Goal: Transaction & Acquisition: Purchase product/service

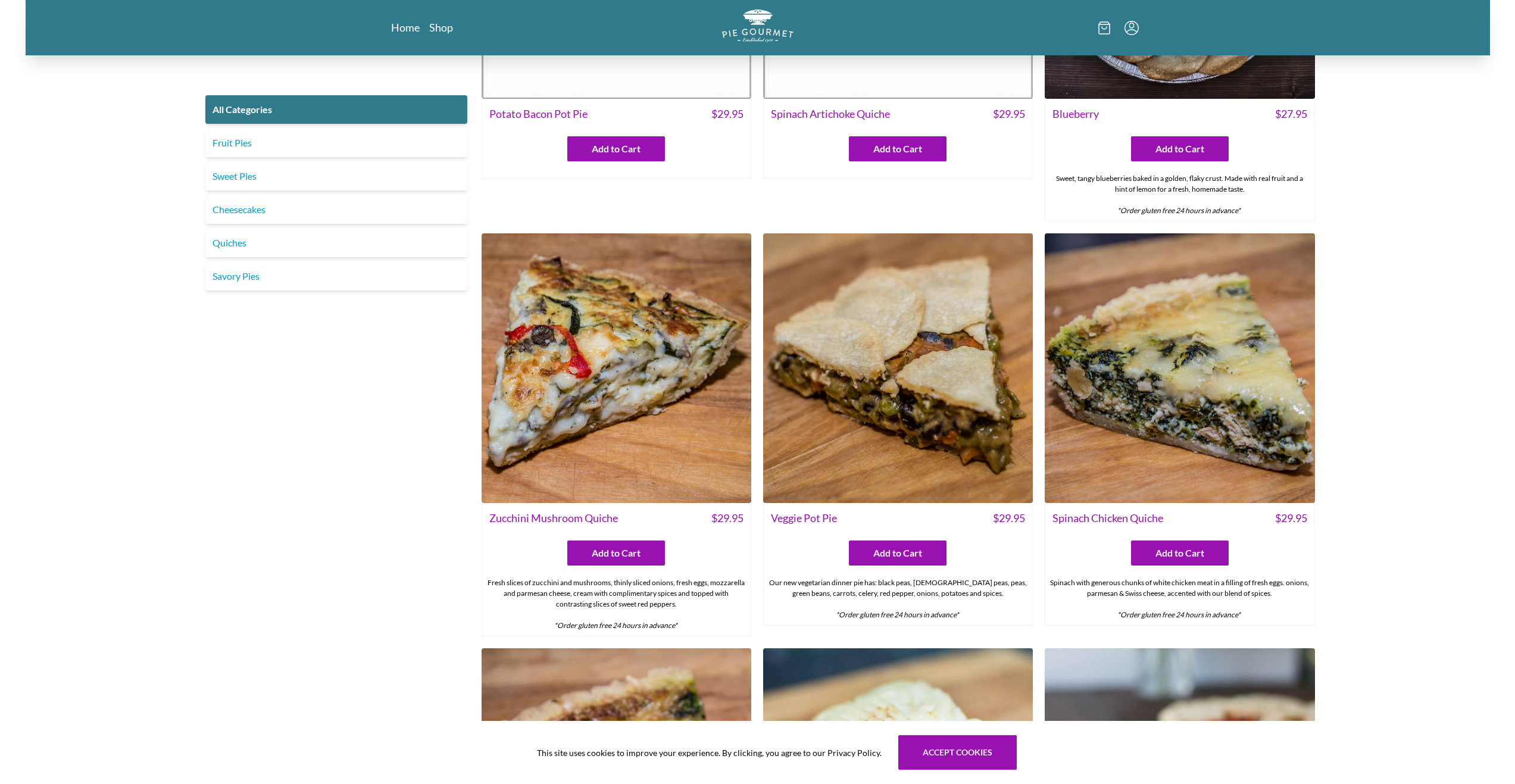
scroll to position [357, 0]
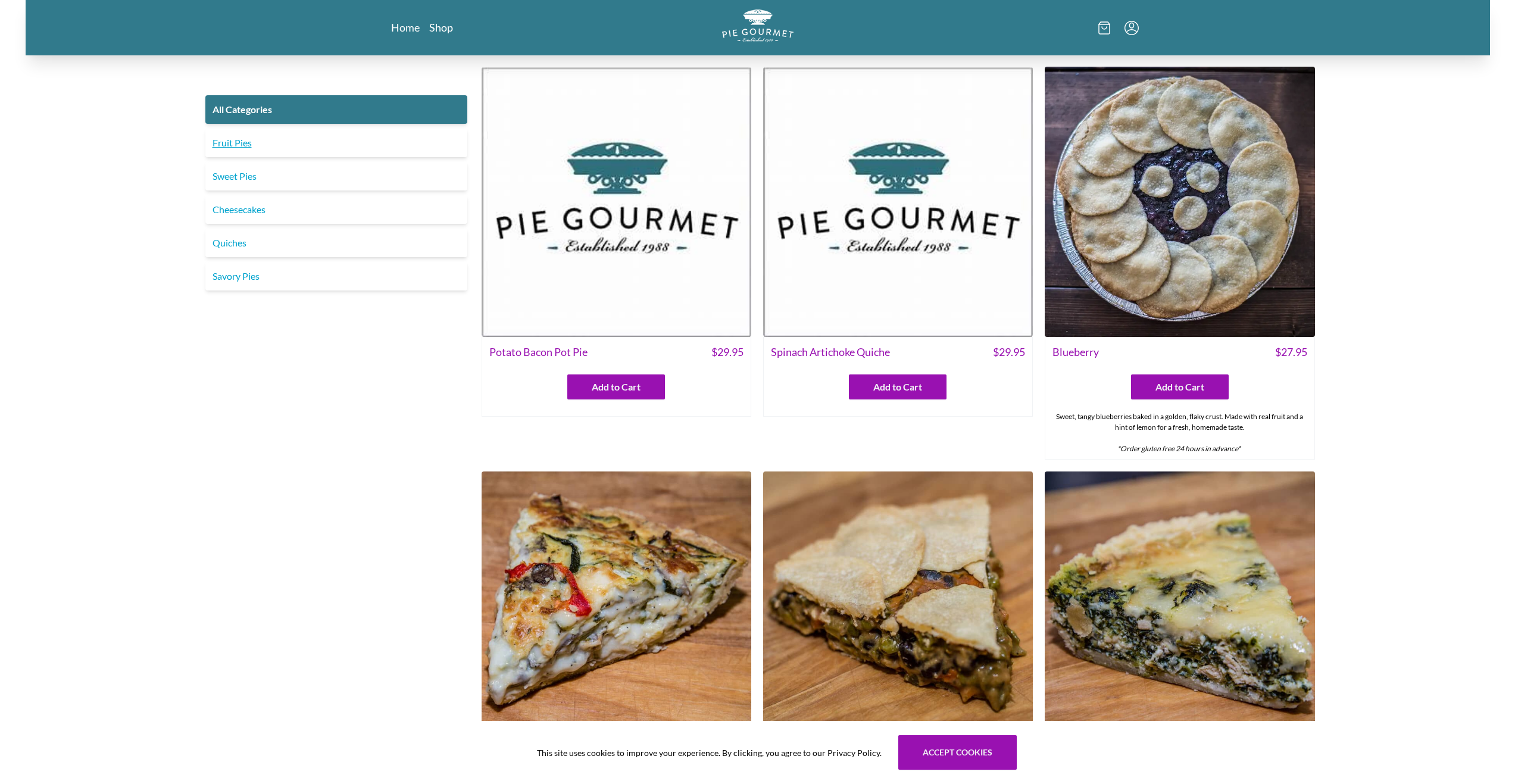
click at [287, 152] on link "Fruit Pies" at bounding box center [336, 144] width 262 height 29
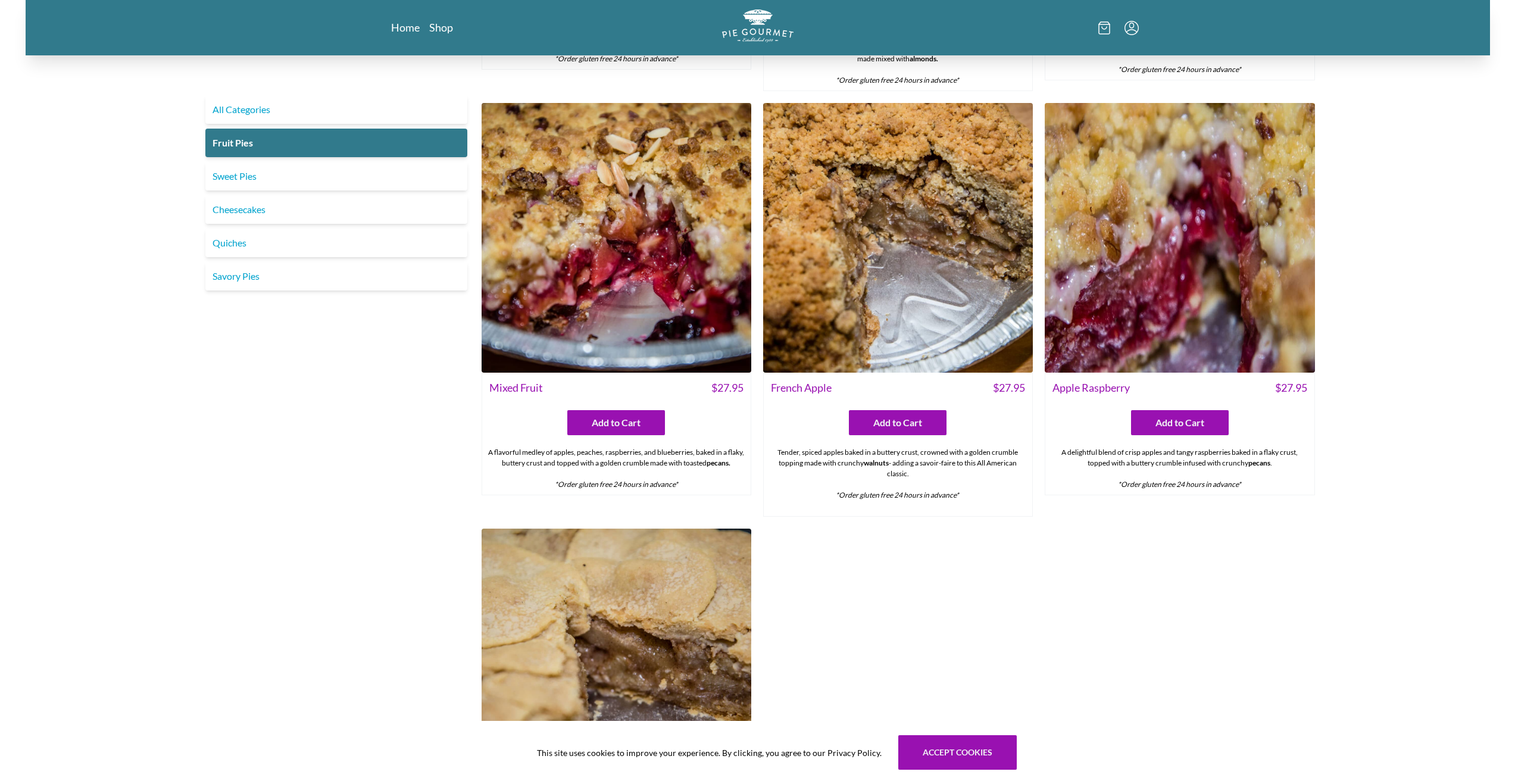
scroll to position [1072, 0]
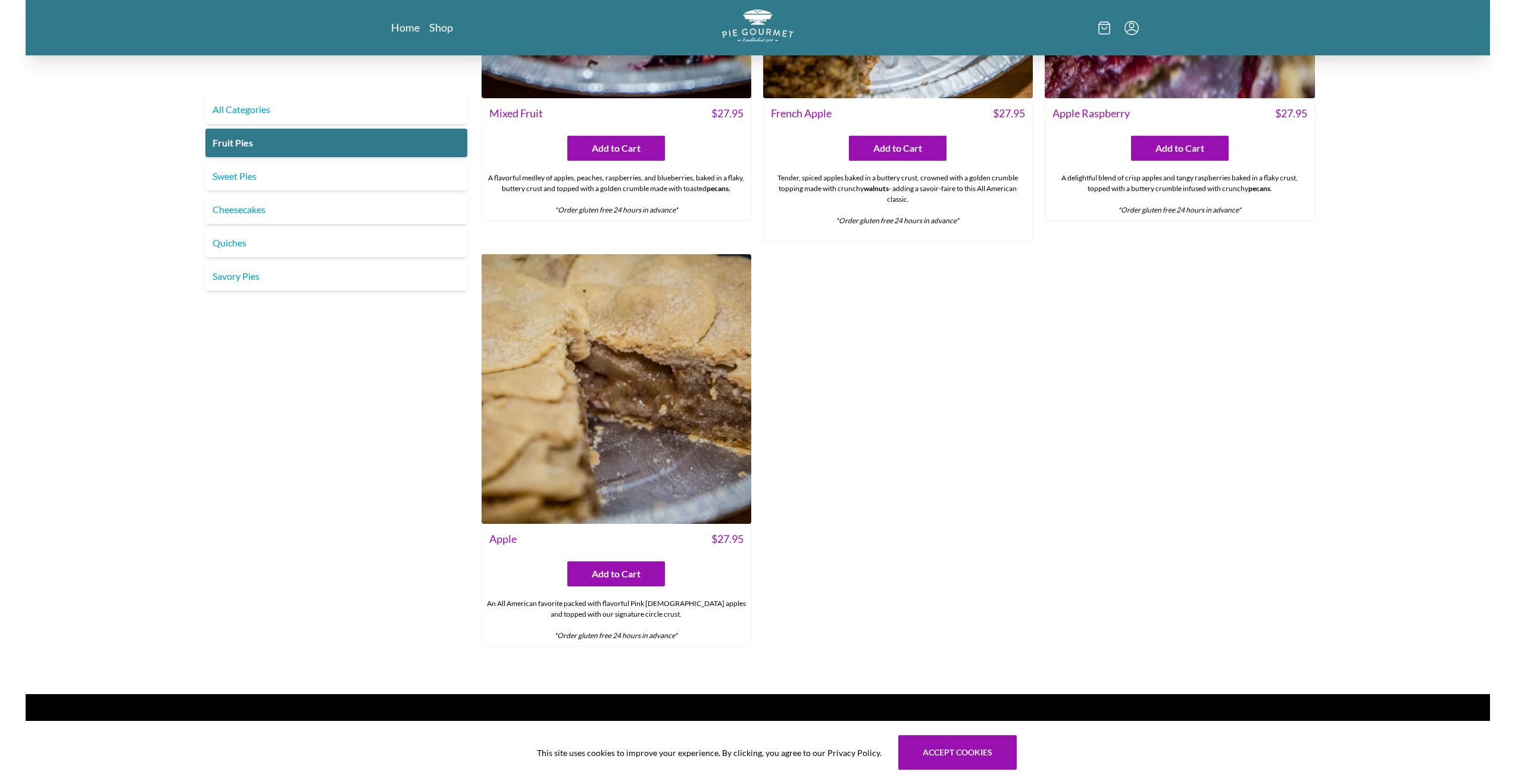
click at [693, 392] on img at bounding box center [616, 389] width 270 height 270
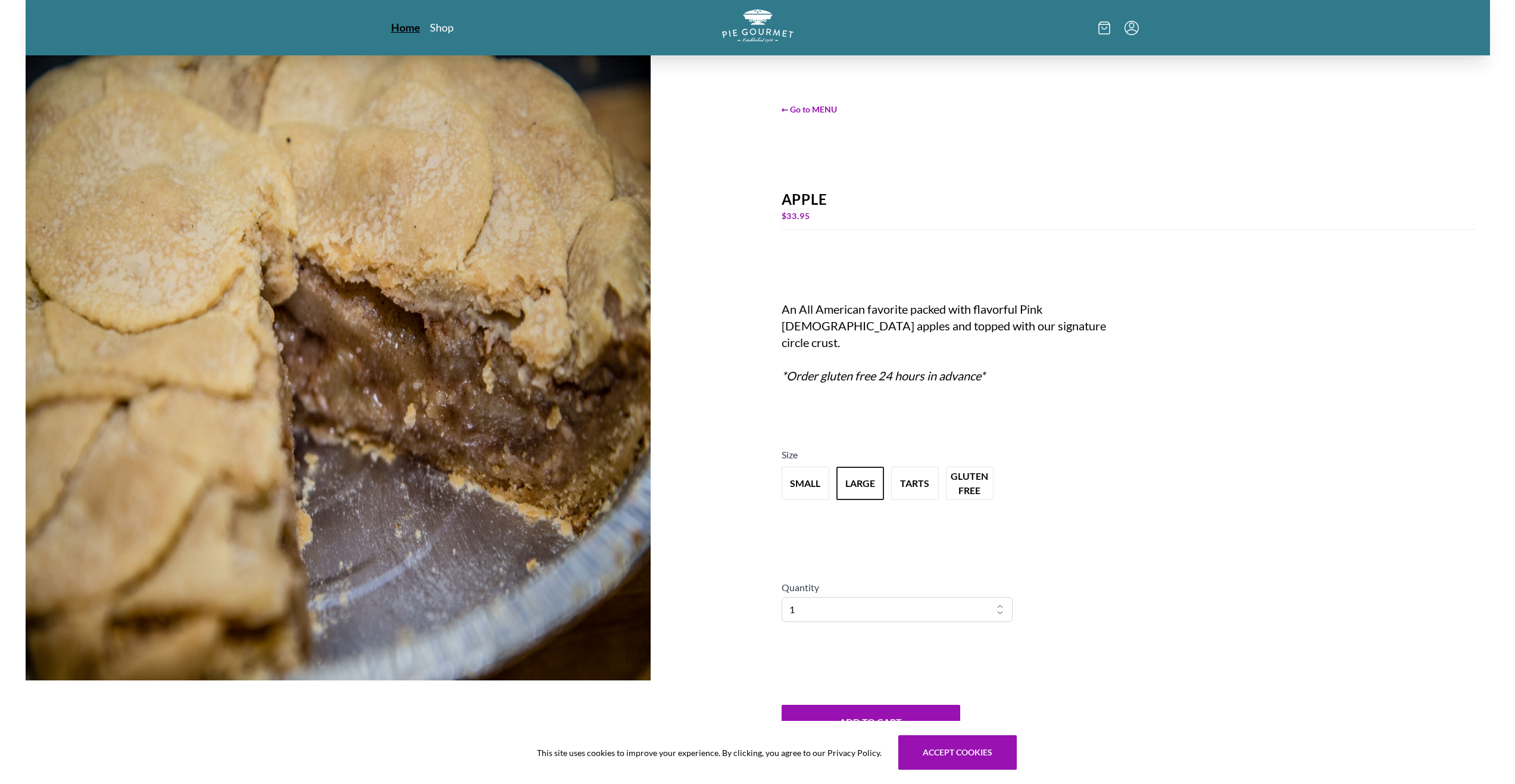
click at [402, 31] on link "Home" at bounding box center [405, 27] width 29 height 14
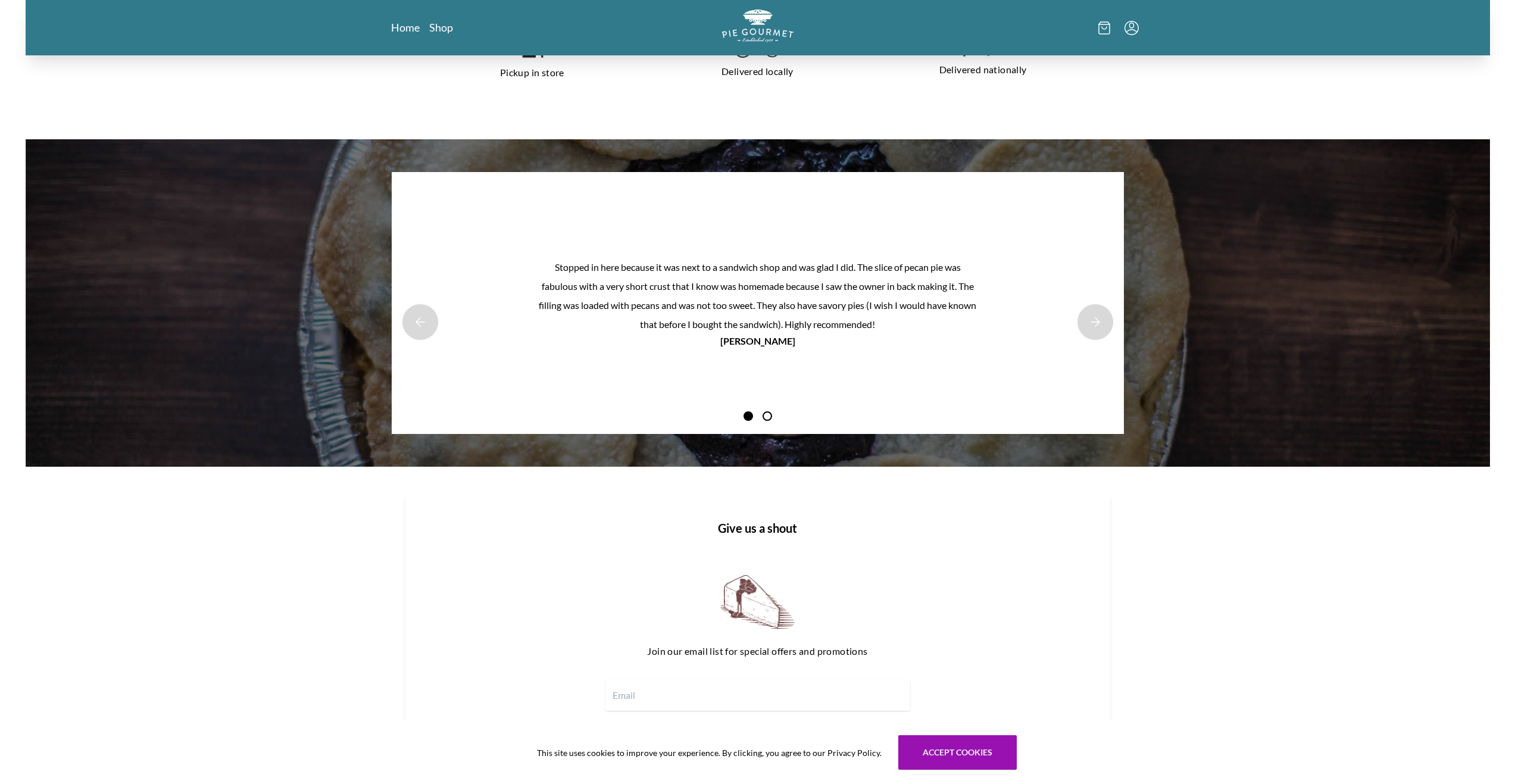
scroll to position [522, 0]
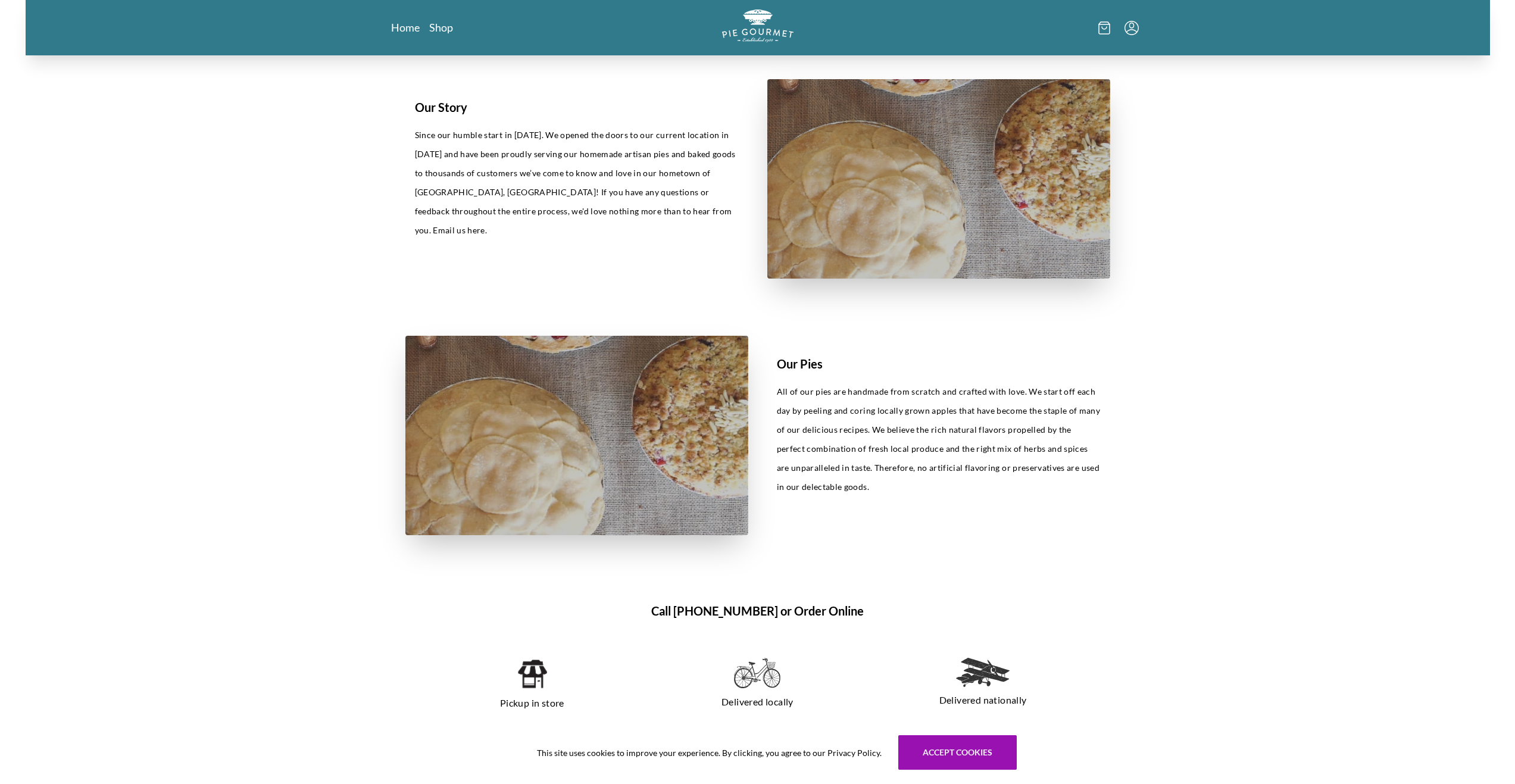
click at [1241, 197] on div "Our Story Since our humble start in [DATE]. We opened the doors to our current …" at bounding box center [758, 503] width 1465 height 1938
click at [729, 7] on div "Home Shop" at bounding box center [757, 27] width 762 height 55
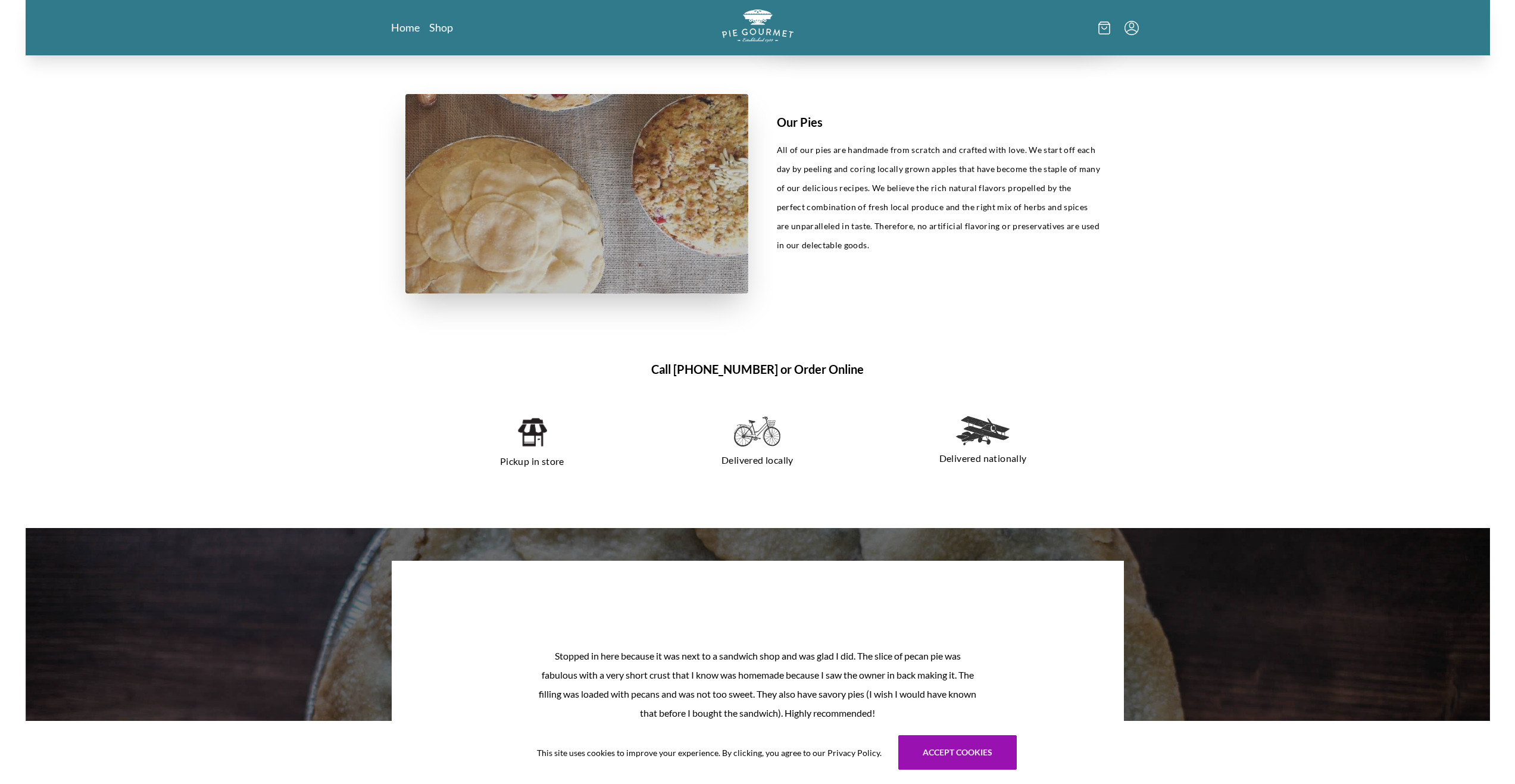
scroll to position [820, 0]
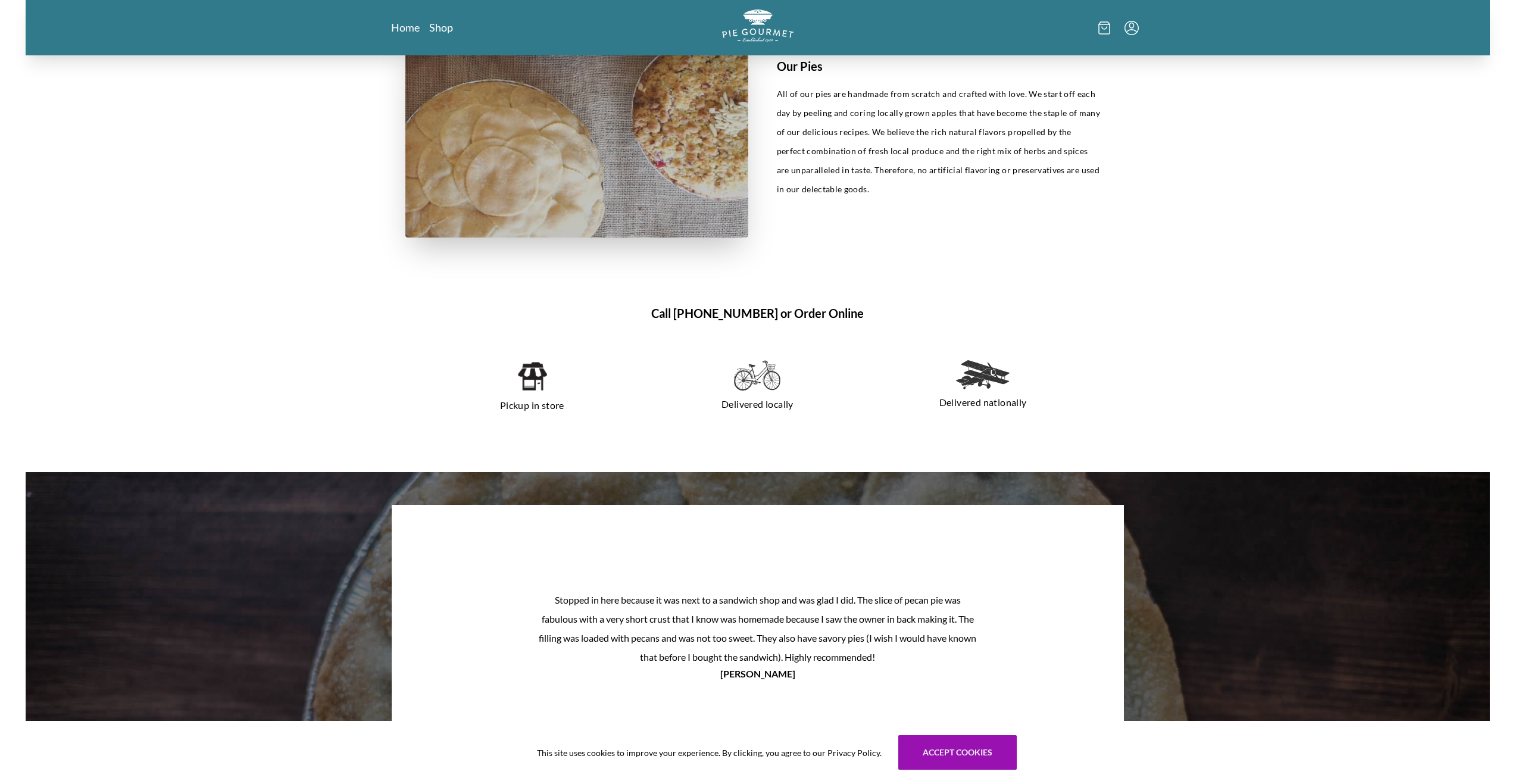
click at [543, 392] on div "Pickup in store" at bounding box center [533, 387] width 216 height 74
click at [533, 390] on img at bounding box center [533, 376] width 31 height 32
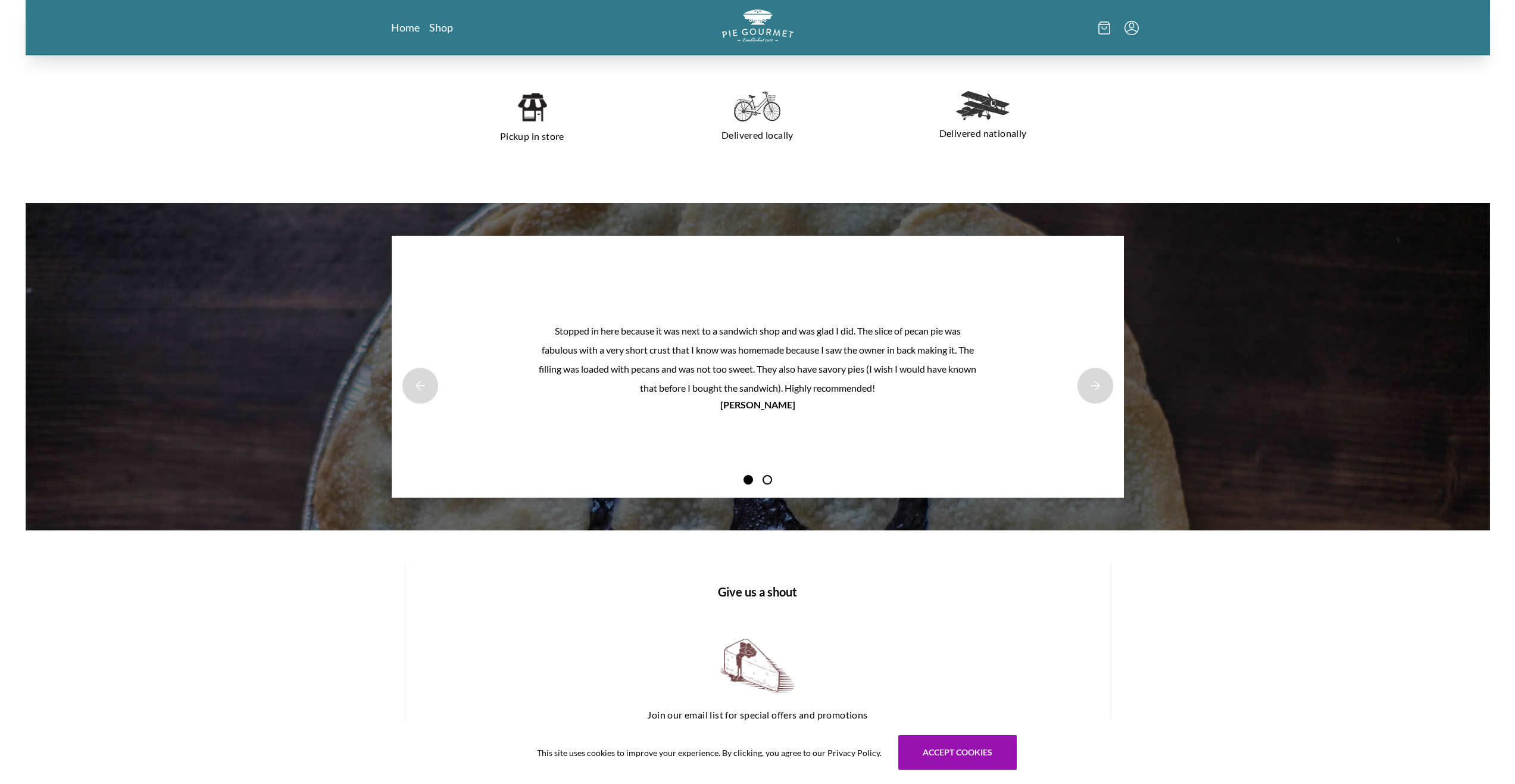
scroll to position [1177, 0]
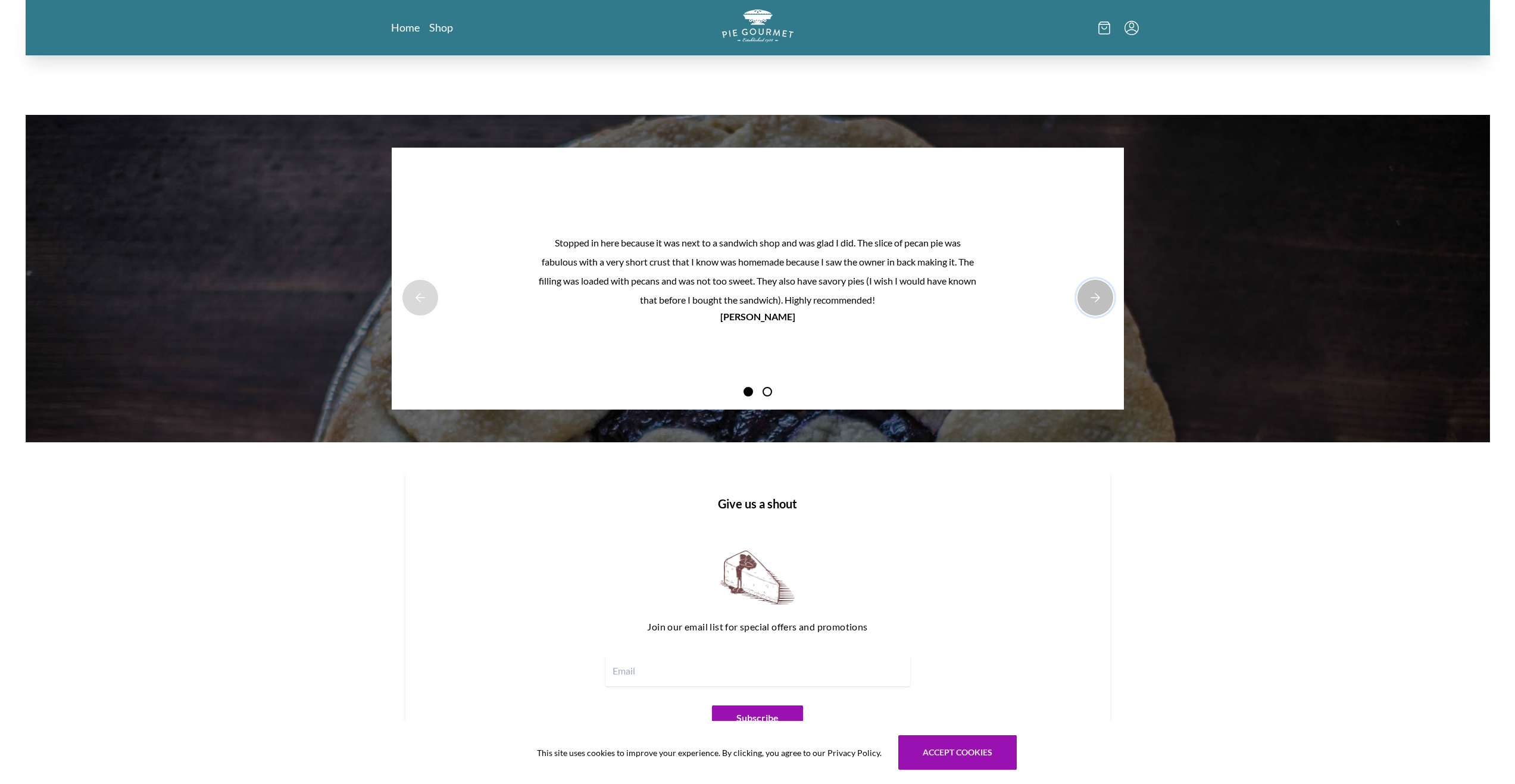
click at [1098, 297] on button "Next Product Image" at bounding box center [1096, 298] width 39 height 39
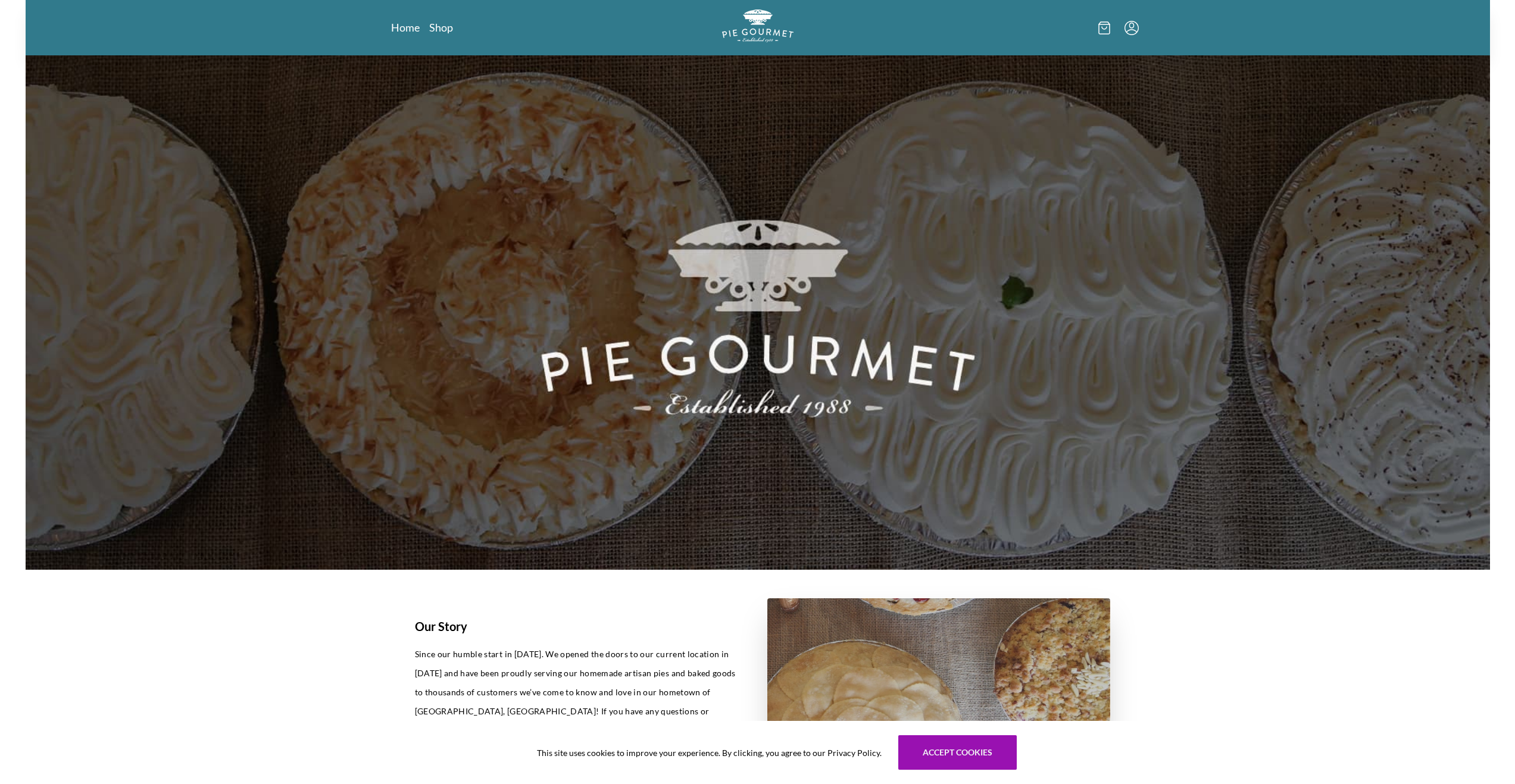
scroll to position [0, 0]
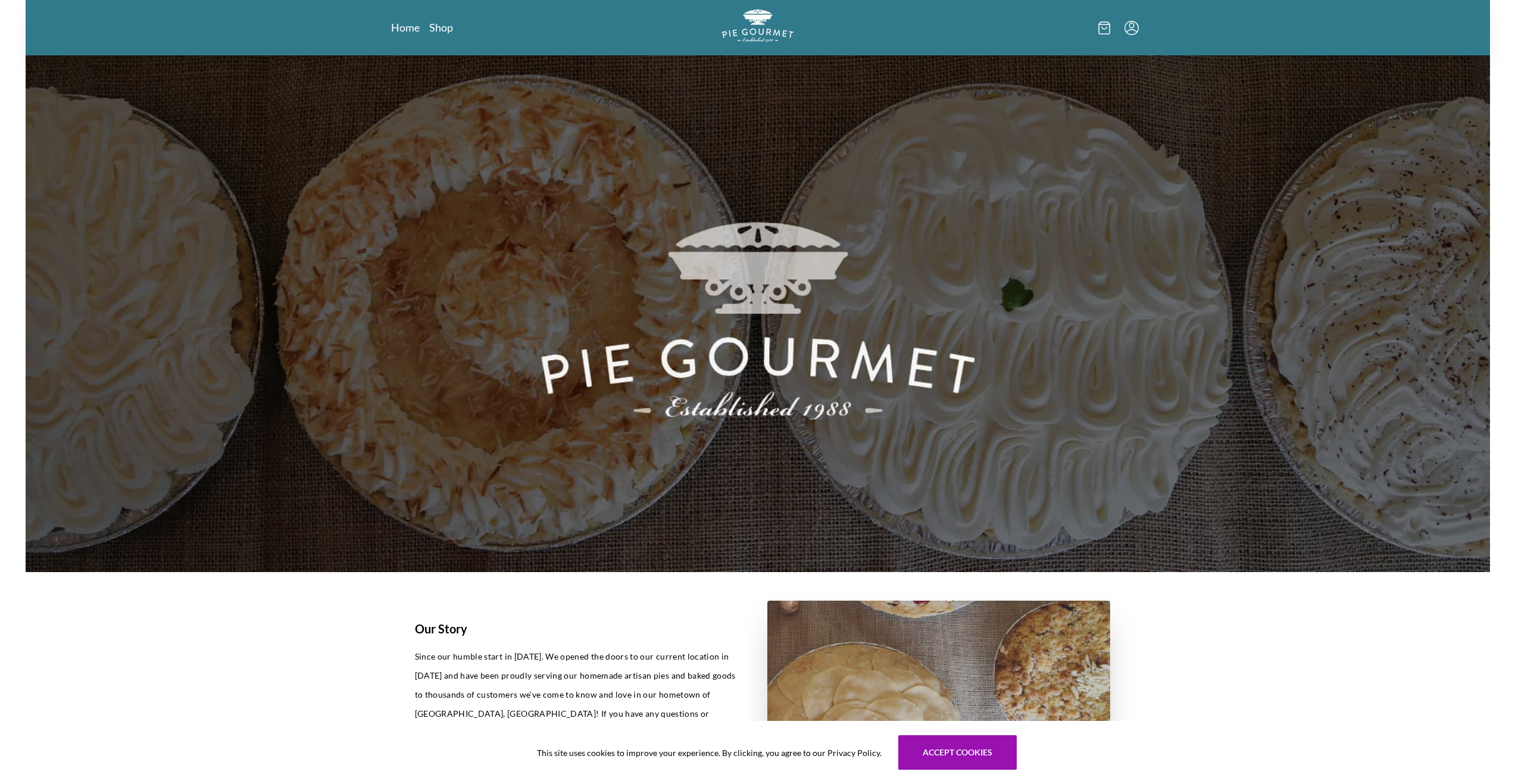
click at [420, 32] on nav "Home Shop" at bounding box center [510, 27] width 240 height 14
click at [410, 28] on link "Home" at bounding box center [405, 27] width 29 height 14
click at [454, 25] on nav "Home Shop" at bounding box center [510, 27] width 240 height 14
click at [447, 26] on link "Shop" at bounding box center [441, 27] width 24 height 14
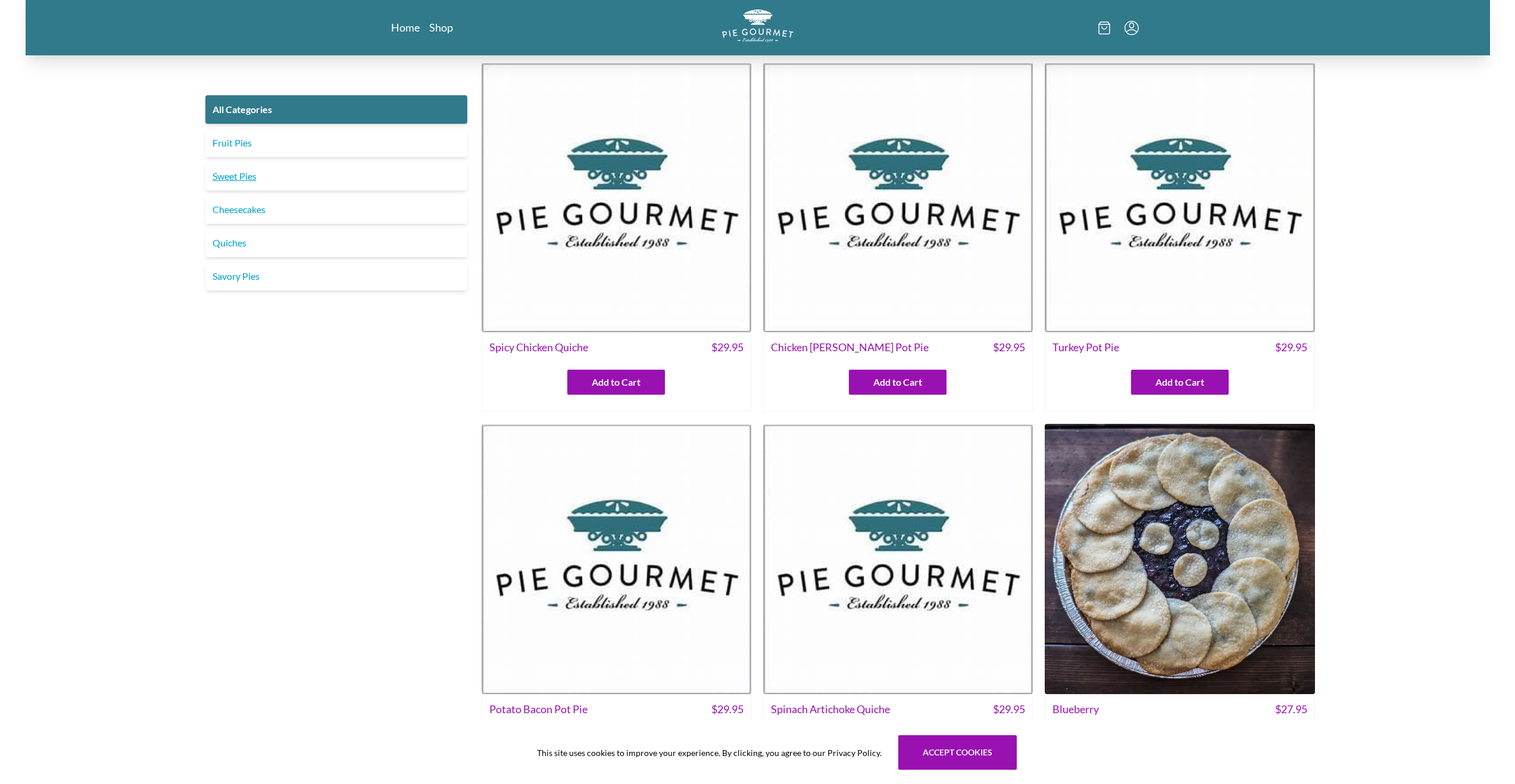
click at [288, 177] on link "Sweet Pies" at bounding box center [336, 176] width 262 height 29
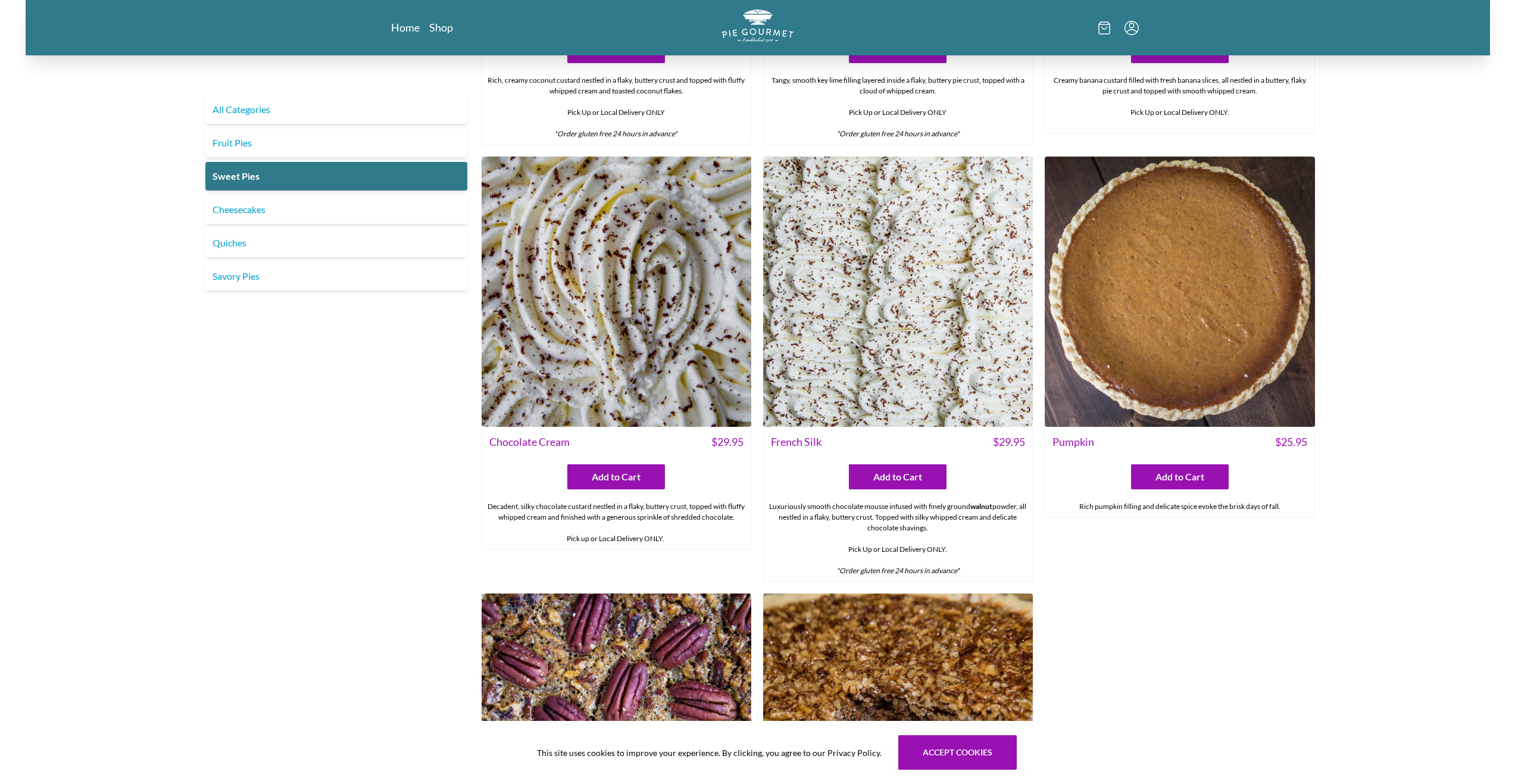
scroll to position [417, 0]
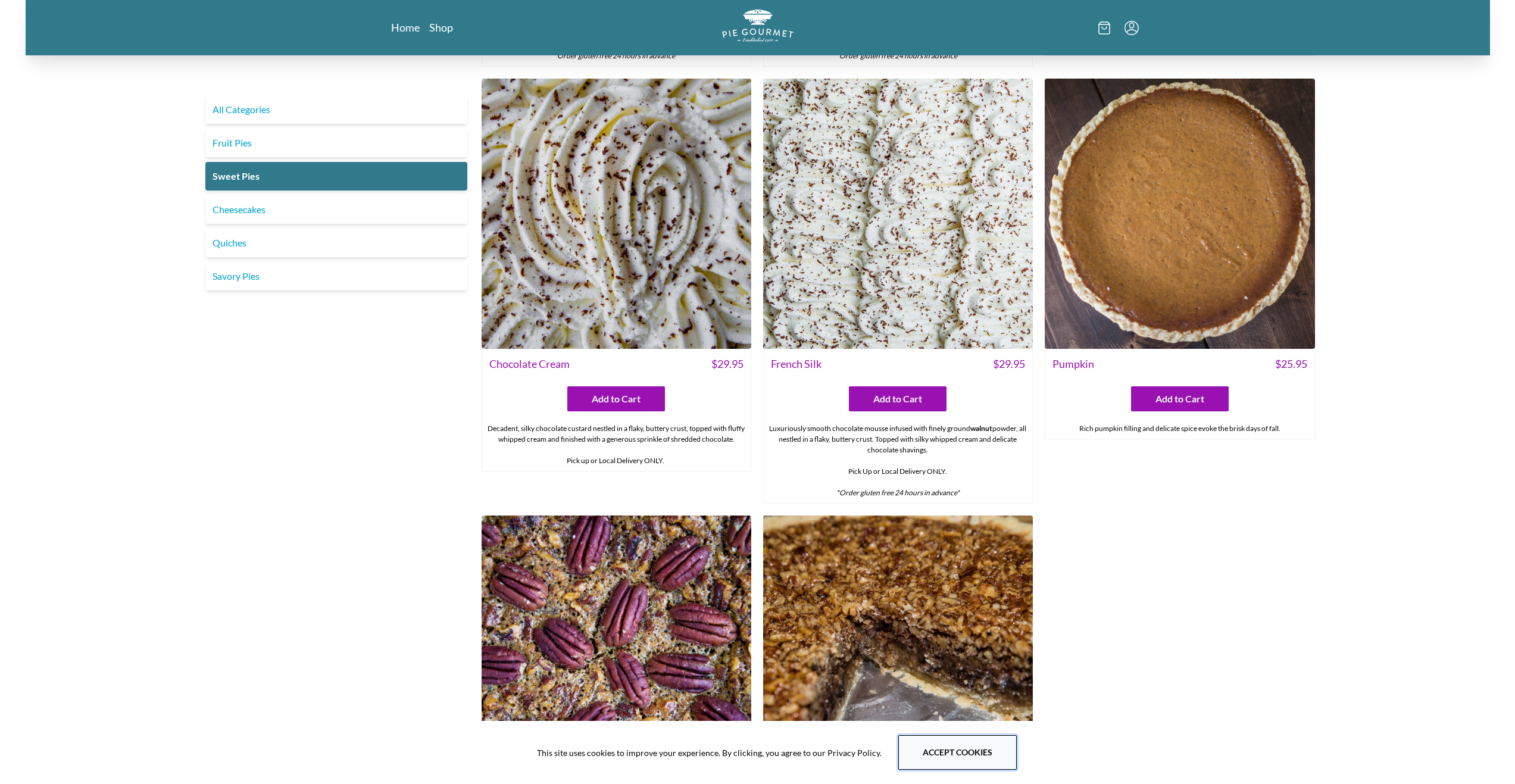
click at [980, 768] on button "Accept cookies" at bounding box center [957, 752] width 118 height 35
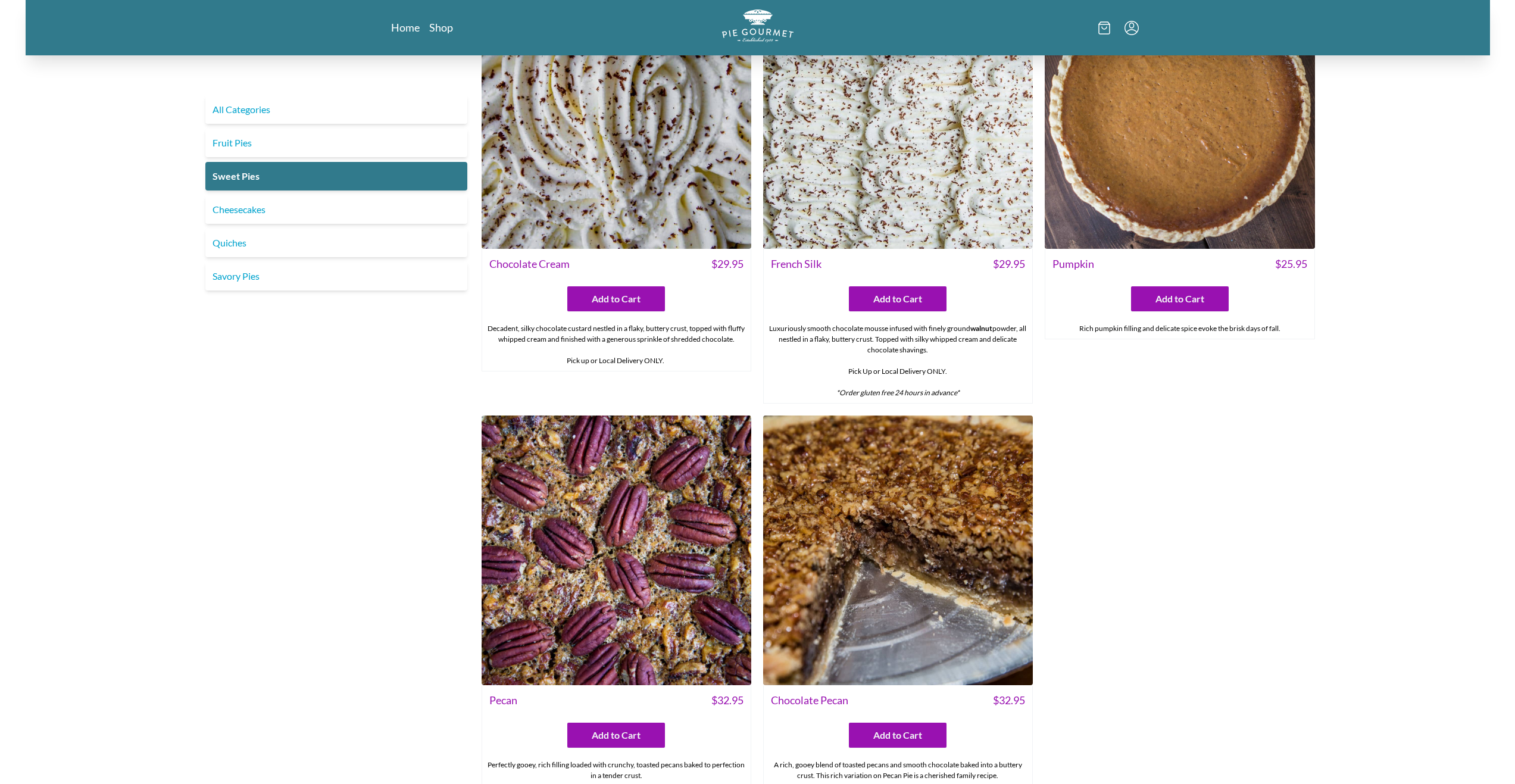
scroll to position [711, 0]
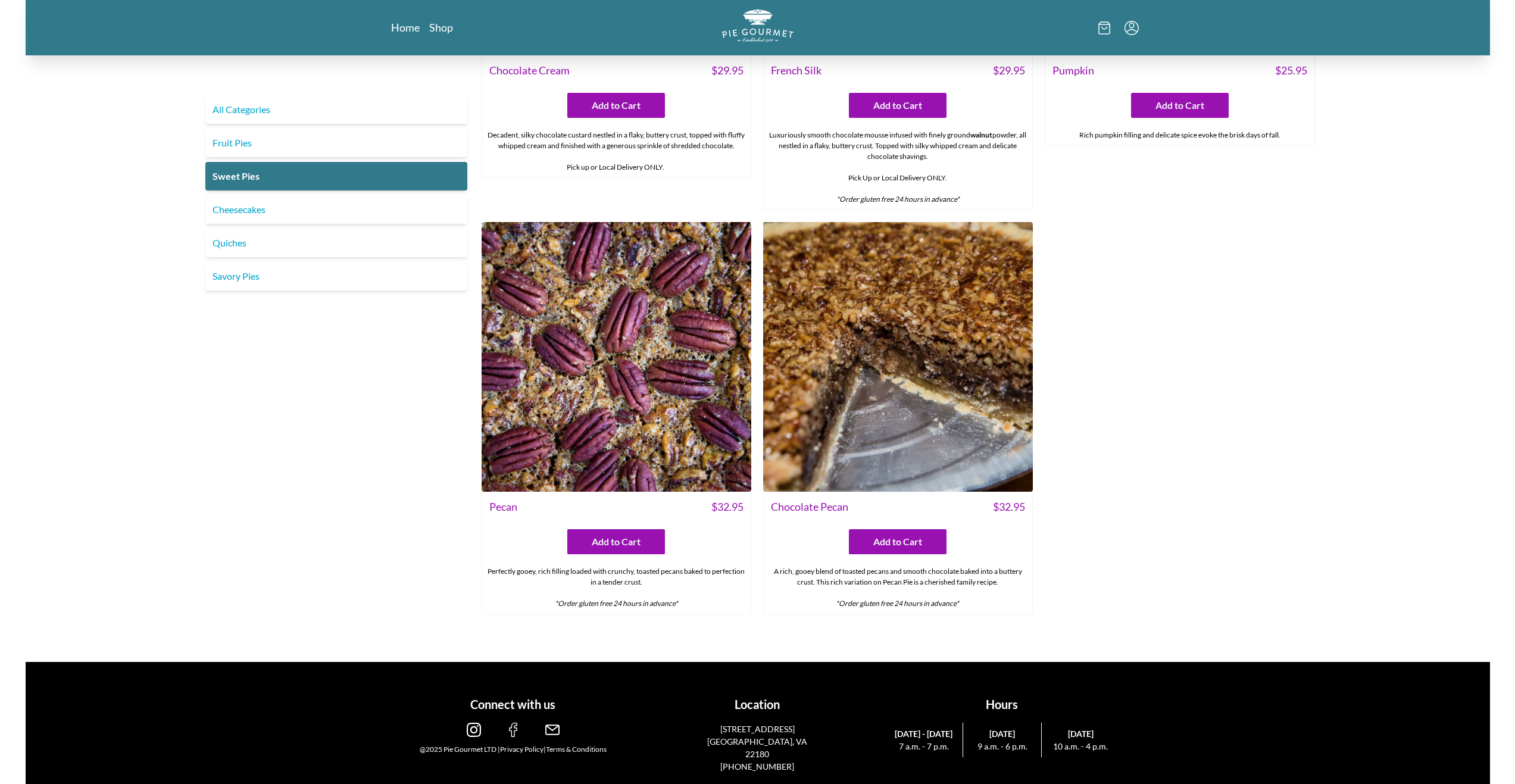
click at [953, 428] on img at bounding box center [899, 357] width 270 height 270
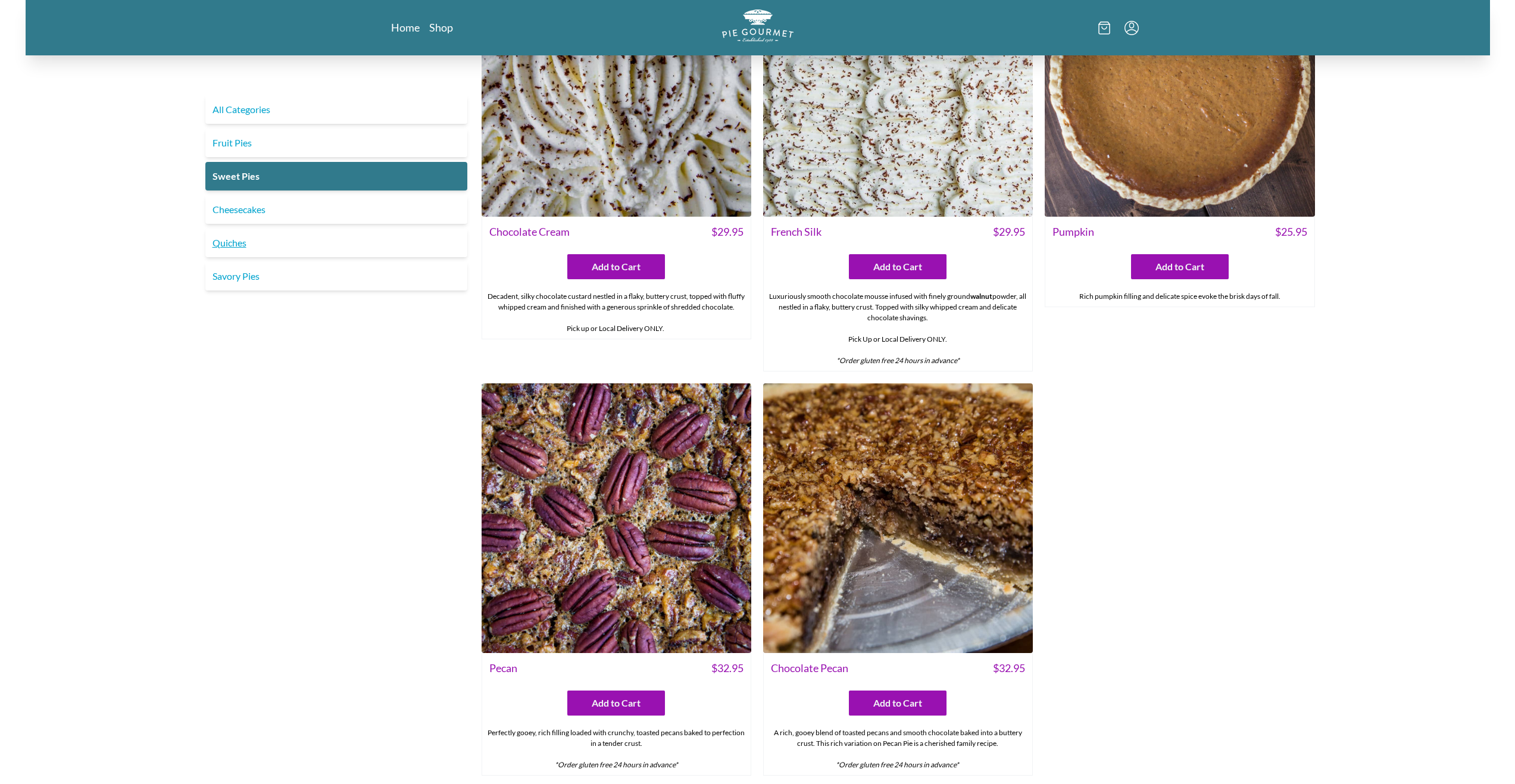
scroll to position [532, 0]
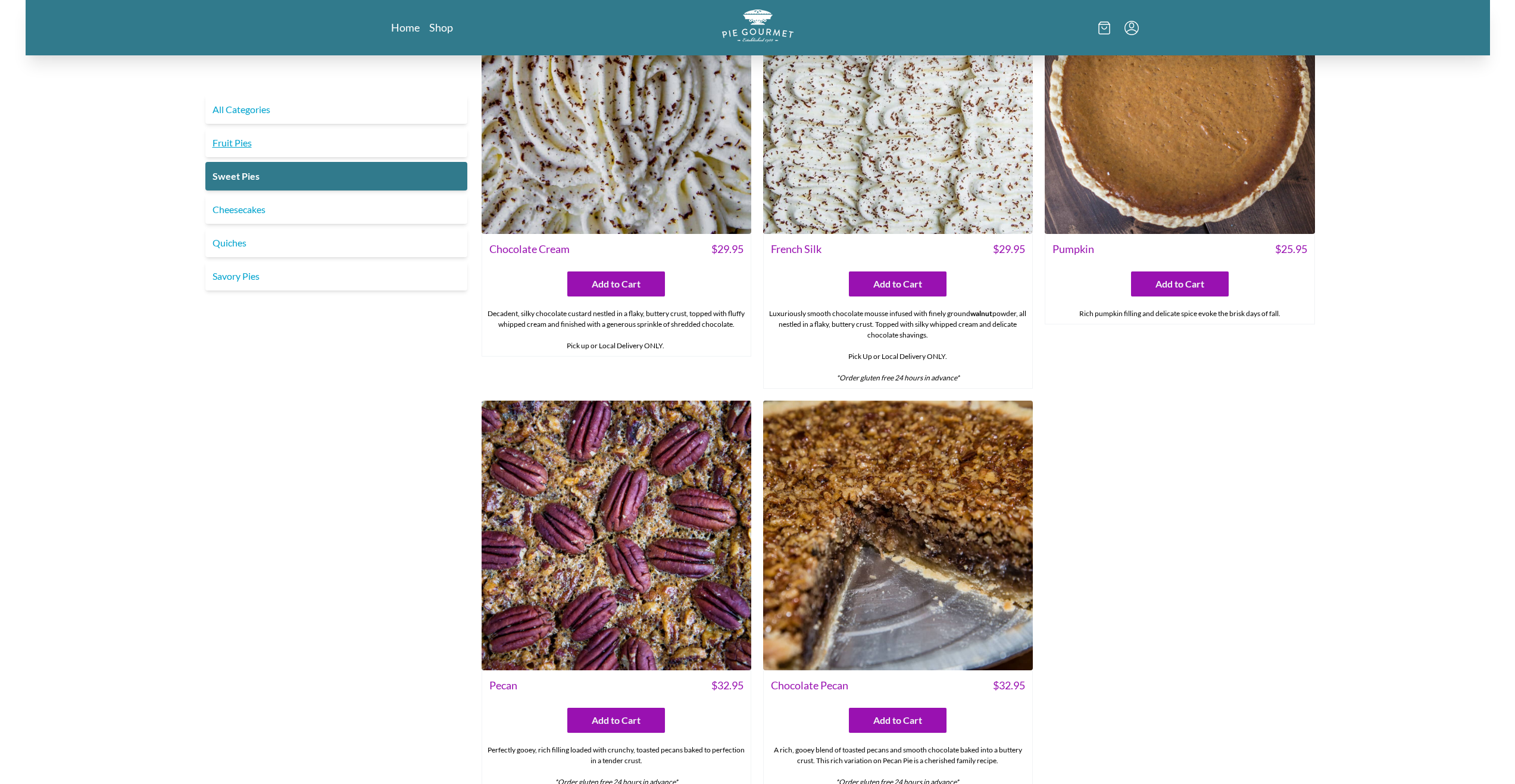
click at [250, 146] on link "Fruit Pies" at bounding box center [336, 144] width 262 height 29
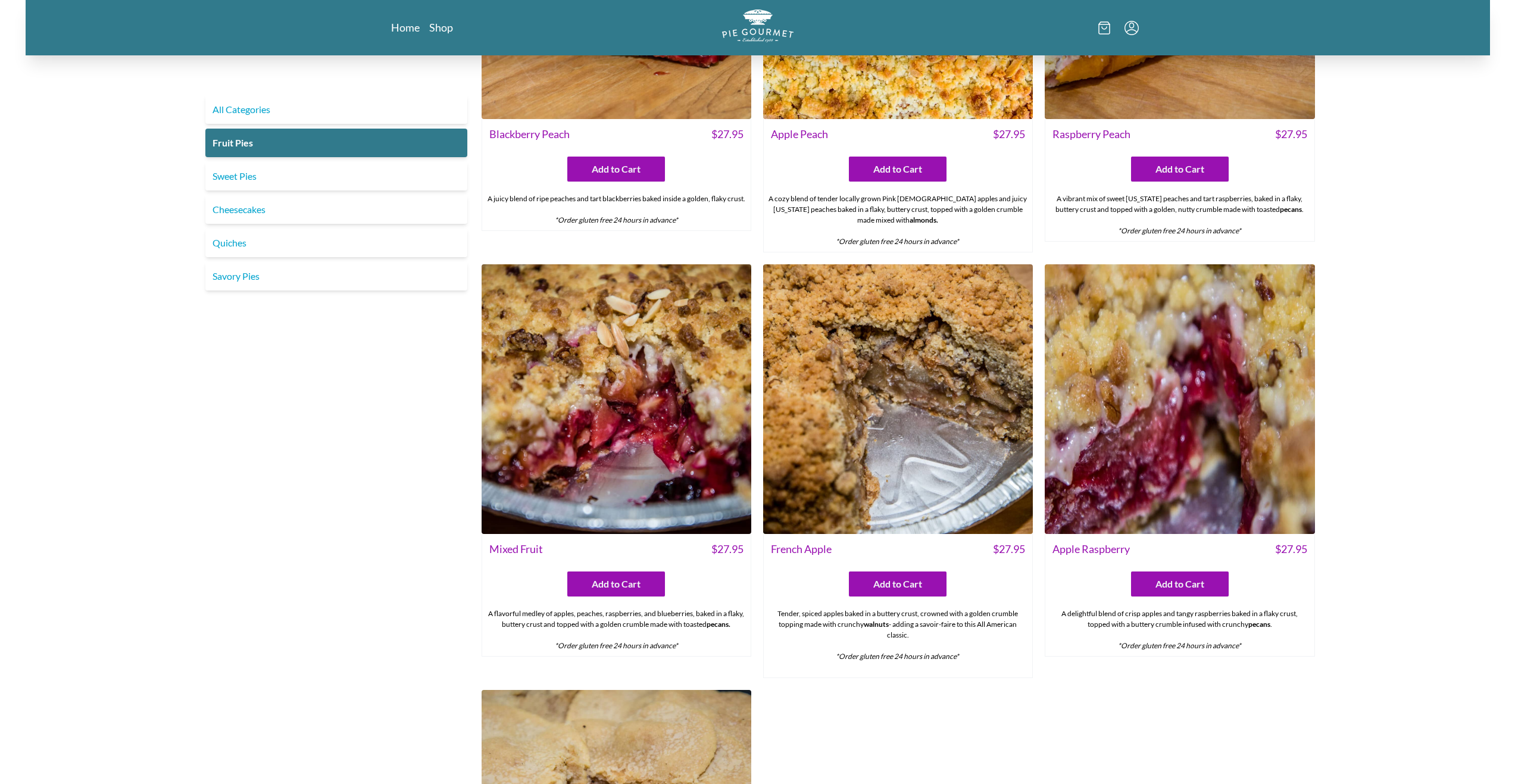
scroll to position [655, 0]
